Goal: Information Seeking & Learning: Learn about a topic

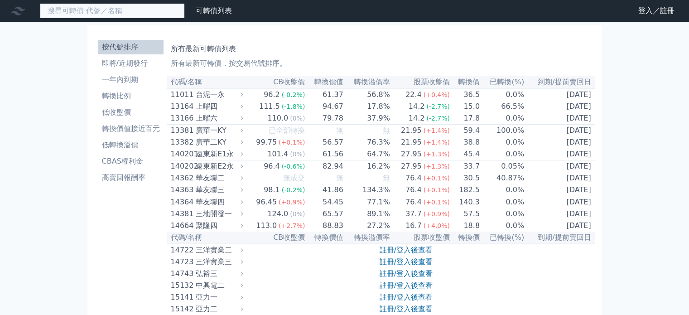
click at [117, 10] on input at bounding box center [112, 10] width 145 height 15
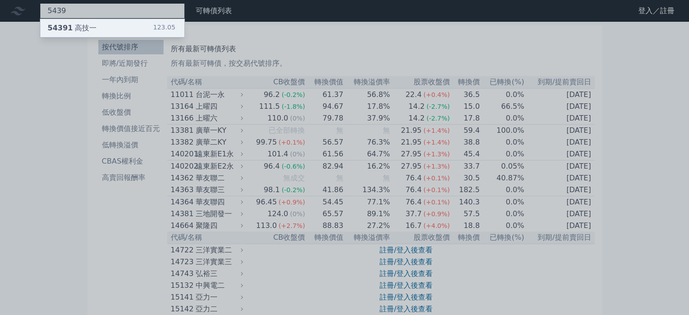
type input "5439"
click at [102, 32] on div "54391 高技一 123.05" at bounding box center [112, 28] width 144 height 18
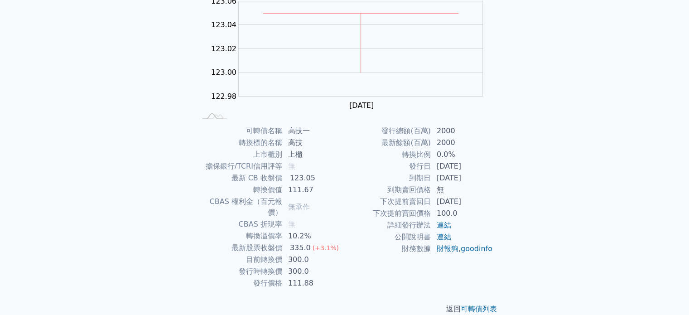
scroll to position [105, 0]
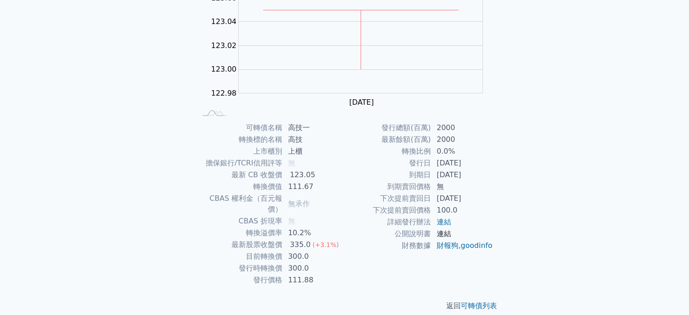
click at [440, 235] on link "連結" at bounding box center [444, 233] width 15 height 9
drag, startPoint x: 453, startPoint y: 152, endPoint x: 435, endPoint y: 151, distance: 17.7
click at [435, 151] on td "0.0%" at bounding box center [463, 152] width 62 height 12
click at [388, 156] on td "轉換比例" at bounding box center [388, 152] width 87 height 12
drag, startPoint x: 288, startPoint y: 246, endPoint x: 306, endPoint y: 246, distance: 18.1
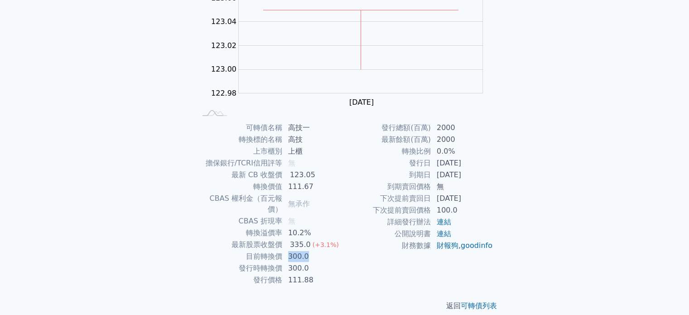
click at [306, 251] on td "300.0" at bounding box center [314, 257] width 62 height 12
click at [325, 251] on td "300.0" at bounding box center [314, 257] width 62 height 12
